Goal: Ask a question

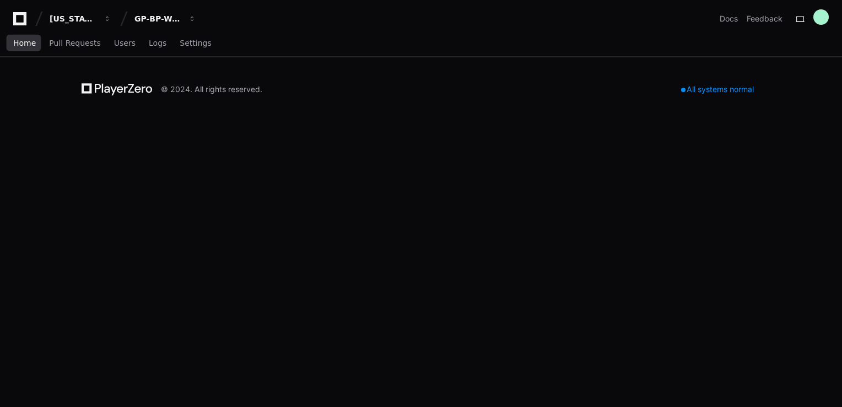
click at [31, 53] on link "Home" at bounding box center [24, 43] width 23 height 25
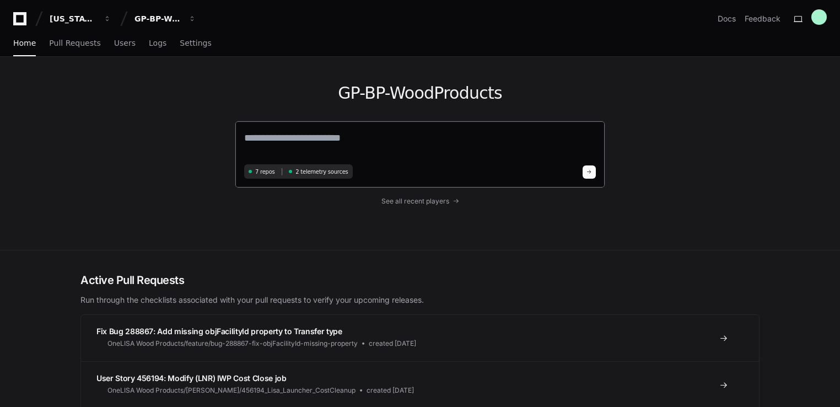
click at [360, 142] on textarea at bounding box center [419, 145] width 351 height 31
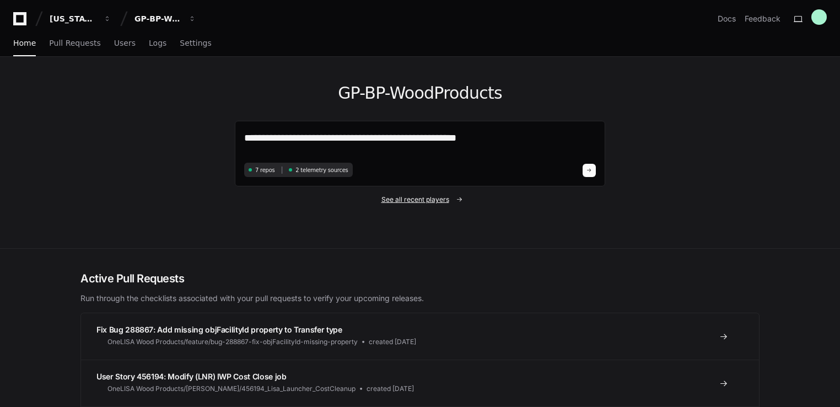
type textarea "**********"
click at [410, 198] on span "See all recent players" at bounding box center [415, 199] width 68 height 9
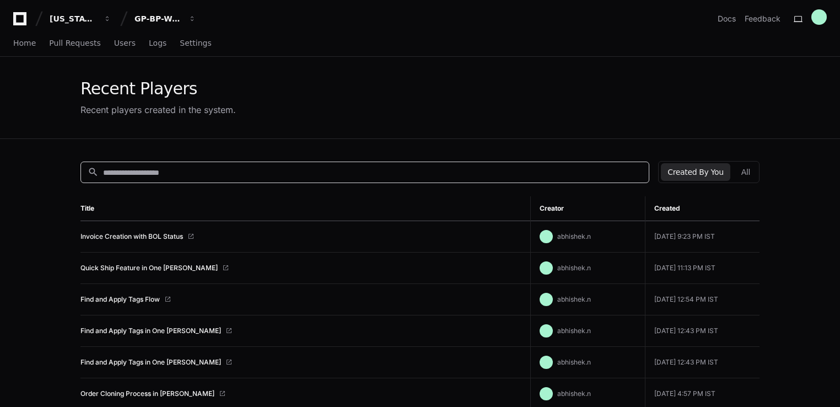
click at [150, 167] on input at bounding box center [372, 172] width 539 height 11
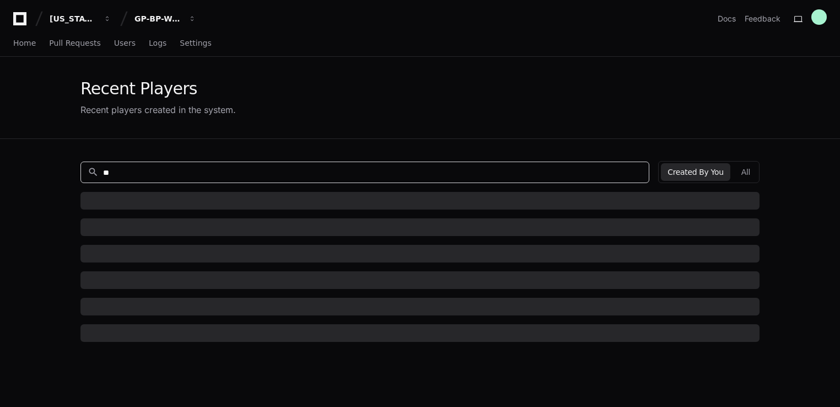
type input "*"
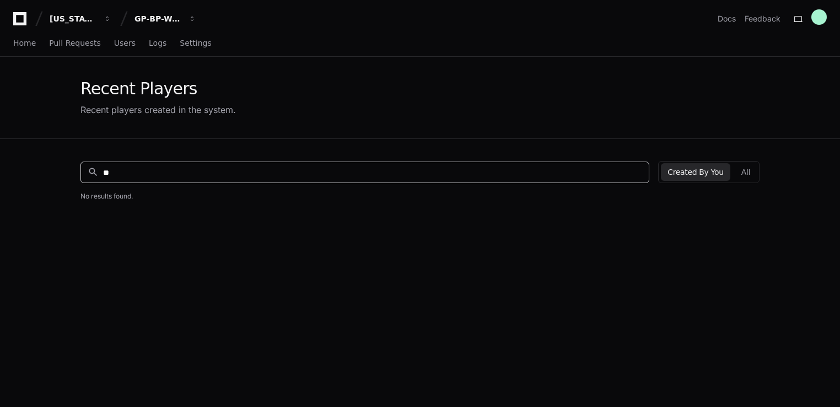
type input "*"
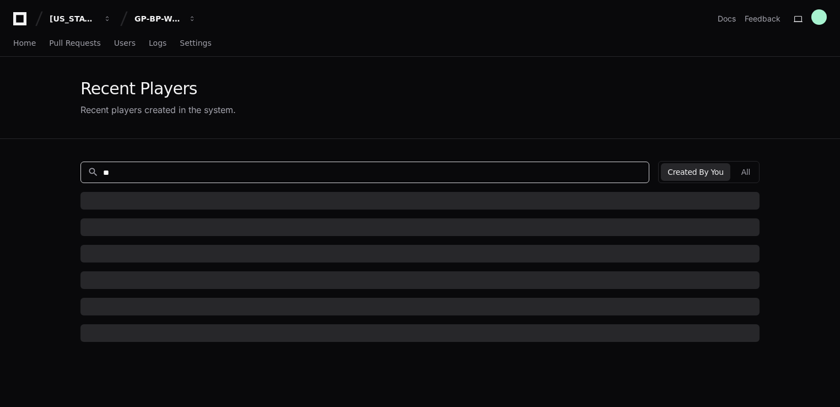
type input "*"
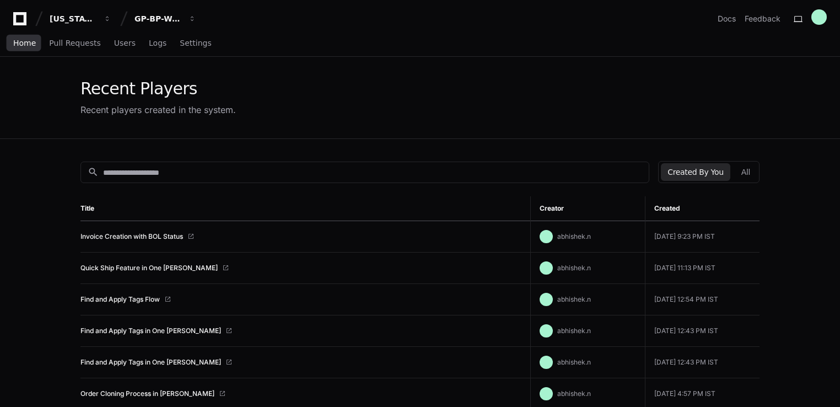
click at [14, 40] on span "Home" at bounding box center [24, 43] width 23 height 7
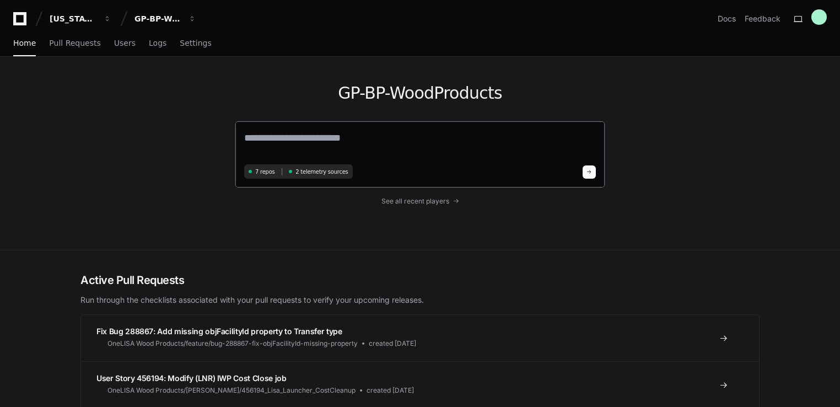
click at [322, 144] on textarea at bounding box center [419, 145] width 351 height 31
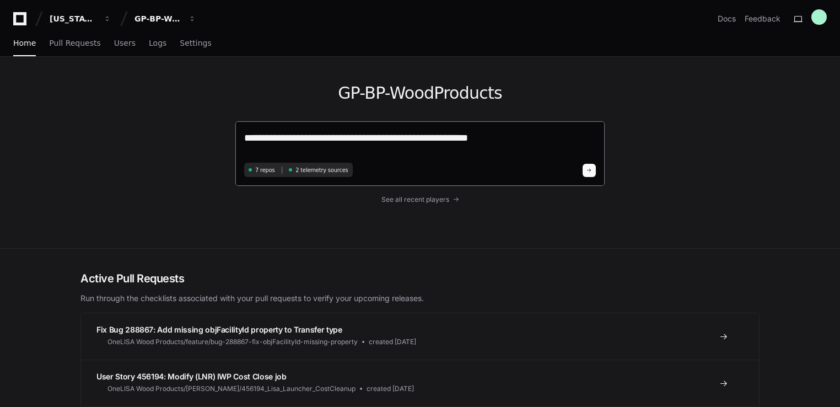
type textarea "**********"
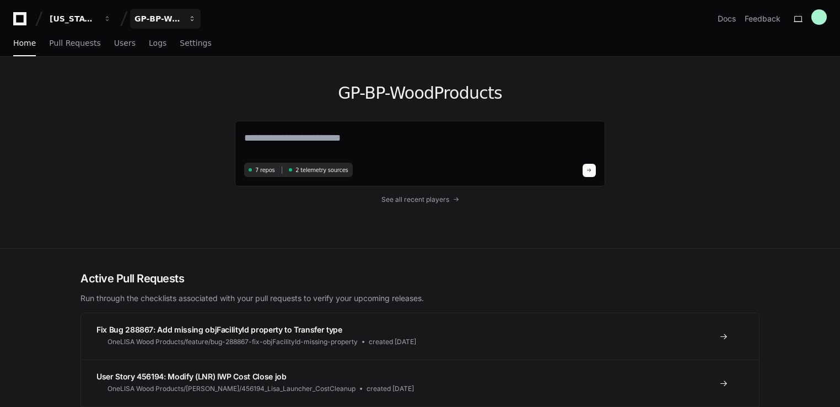
click at [149, 23] on div "GP-BP-WoodProducts" at bounding box center [157, 18] width 47 height 11
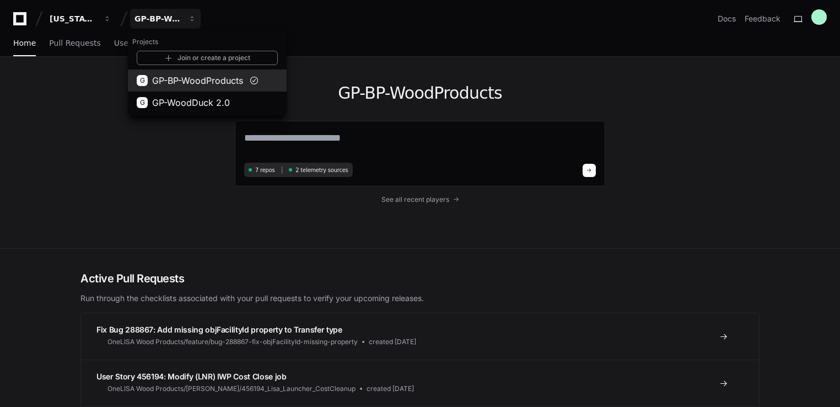
click at [190, 89] on button "G GP-BP-WoodProducts" at bounding box center [207, 80] width 159 height 22
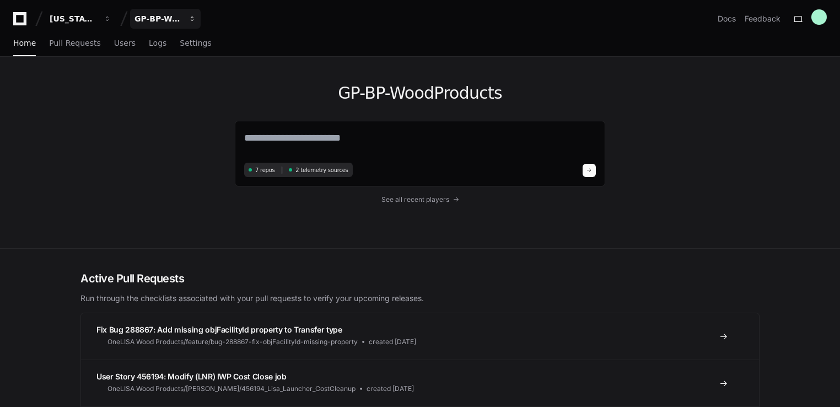
click at [167, 23] on div "GP-BP-WoodProducts" at bounding box center [157, 18] width 47 height 11
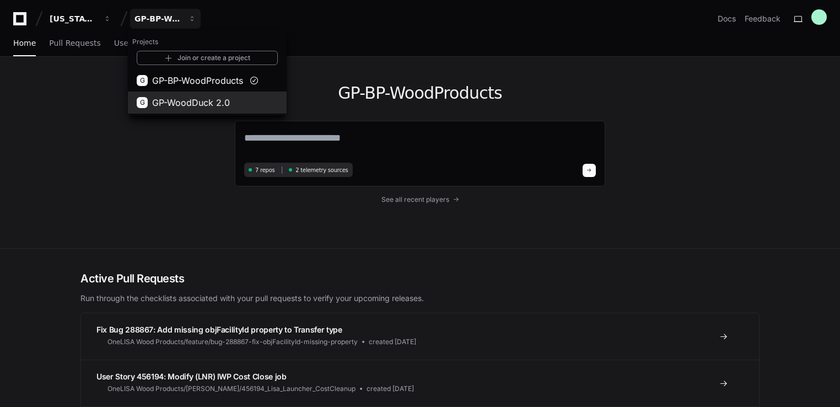
click at [167, 111] on button "G GP-WoodDuck 2.0" at bounding box center [207, 102] width 159 height 22
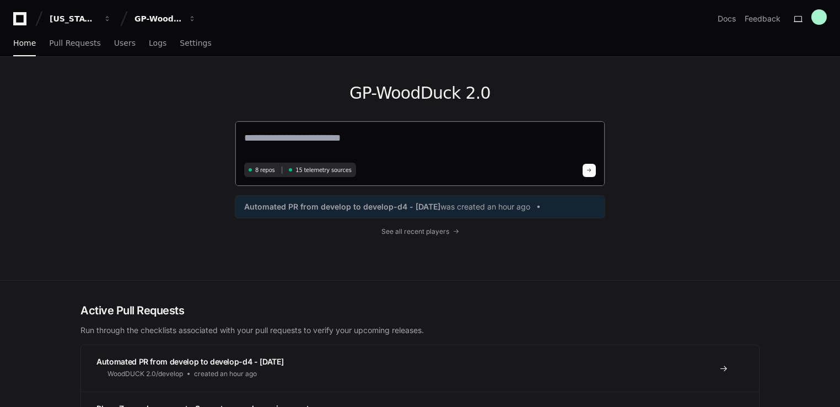
click at [355, 133] on textarea at bounding box center [419, 144] width 351 height 29
paste textarea "**********"
type textarea "**********"
click at [591, 175] on button at bounding box center [588, 170] width 13 height 13
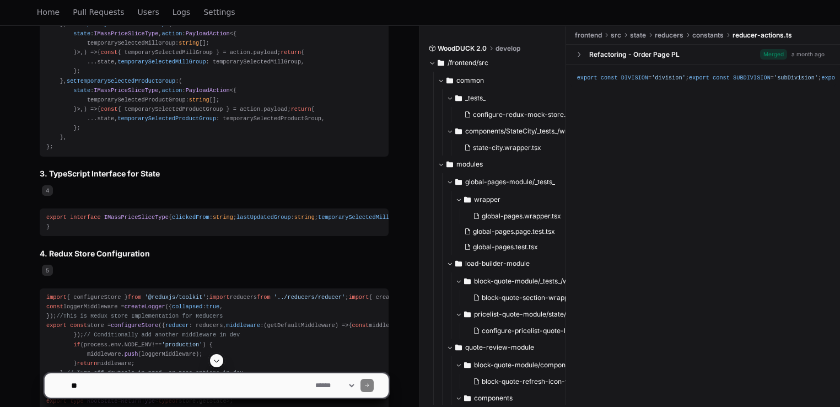
scroll to position [809, 0]
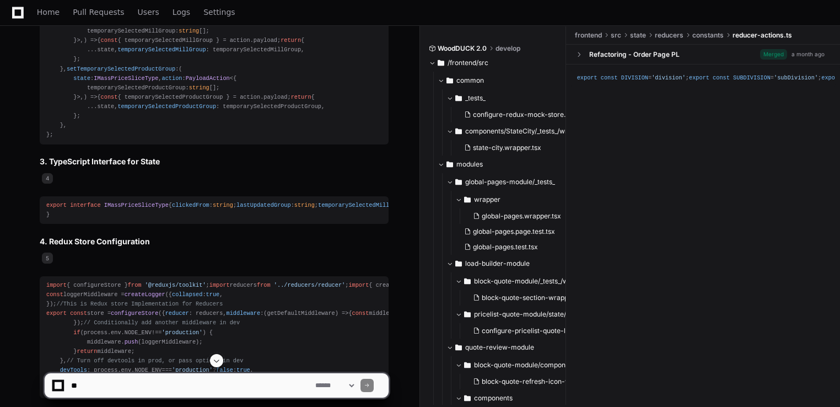
drag, startPoint x: 181, startPoint y: 163, endPoint x: 215, endPoint y: 113, distance: 60.2
click at [215, 113] on div "import { PayloadAction } from '@reduxjs/toolkit' ; import { IMassPriceSliceType…" at bounding box center [214, 16] width 336 height 245
drag, startPoint x: 304, startPoint y: 389, endPoint x: 249, endPoint y: 221, distance: 177.4
click at [249, 139] on div "import { PayloadAction } from '@reduxjs/toolkit' ; import { IMassPriceSliceType…" at bounding box center [214, 16] width 336 height 245
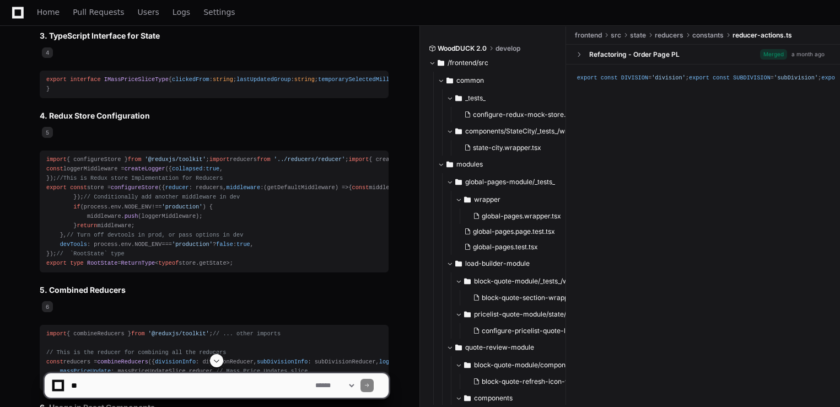
scroll to position [956, 0]
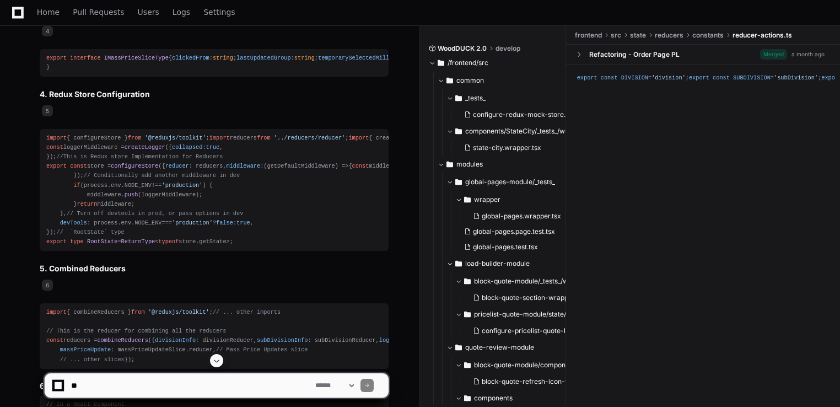
drag, startPoint x: 315, startPoint y: 232, endPoint x: 342, endPoint y: 279, distance: 54.5
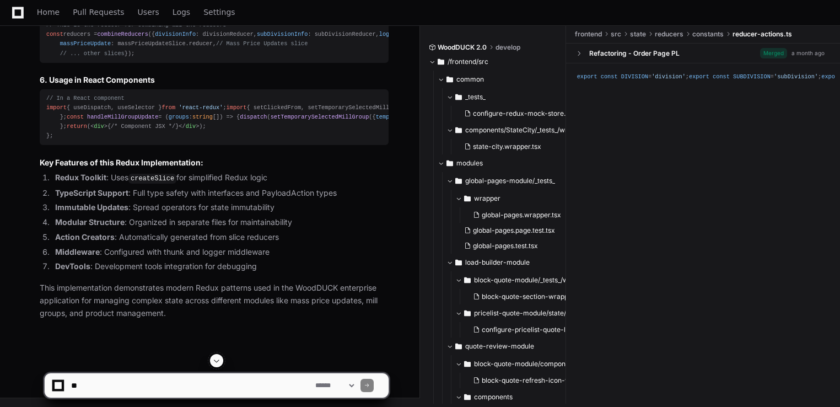
scroll to position [1837, 0]
